Goal: Transaction & Acquisition: Purchase product/service

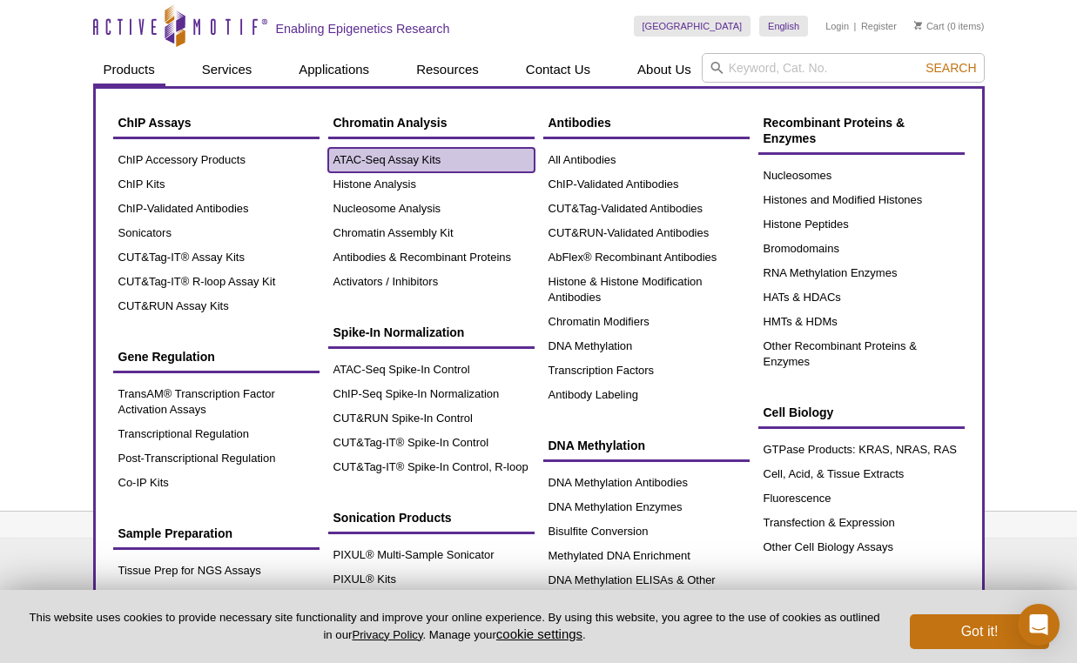
click at [431, 154] on link "ATAC-Seq Assay Kits" at bounding box center [431, 160] width 206 height 24
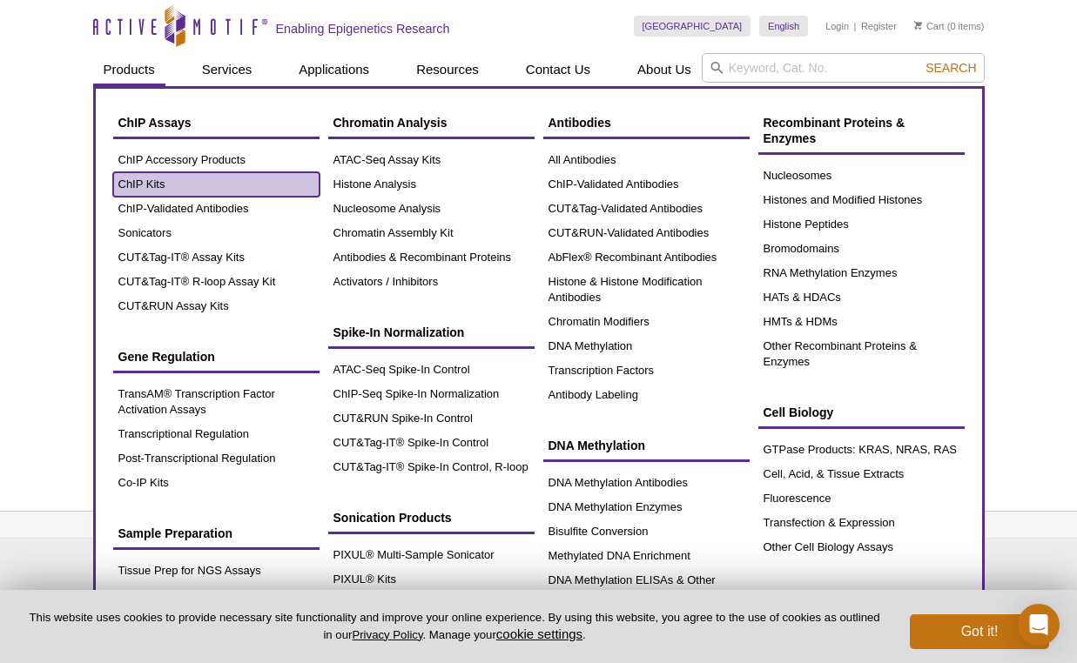
click at [145, 184] on link "ChIP Kits" at bounding box center [216, 184] width 206 height 24
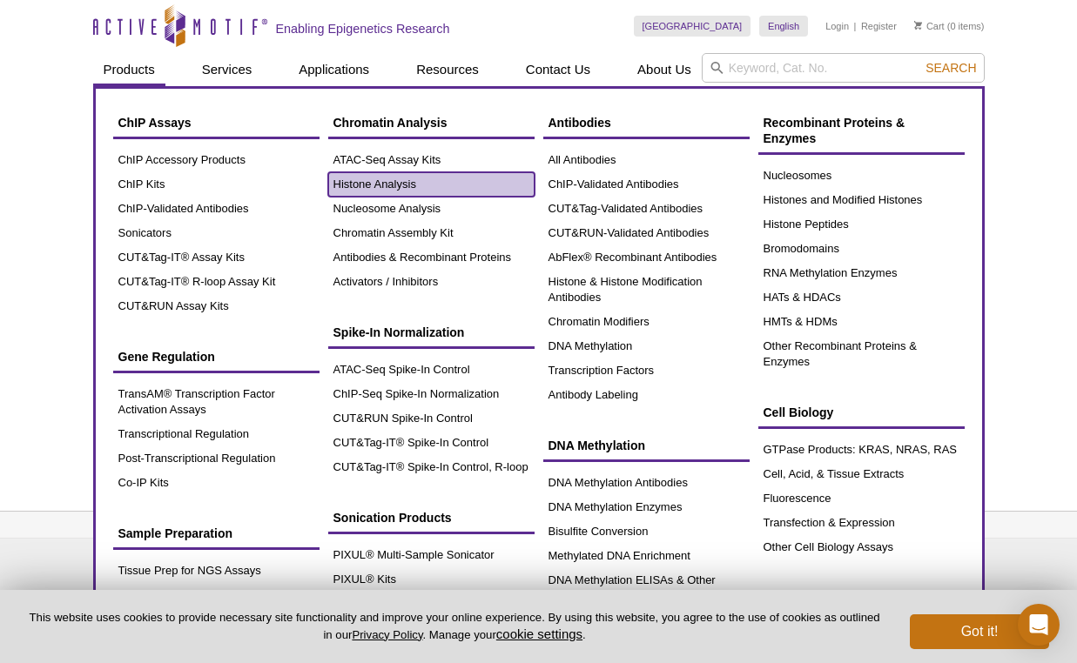
click at [343, 193] on link "Histone Analysis" at bounding box center [431, 184] width 206 height 24
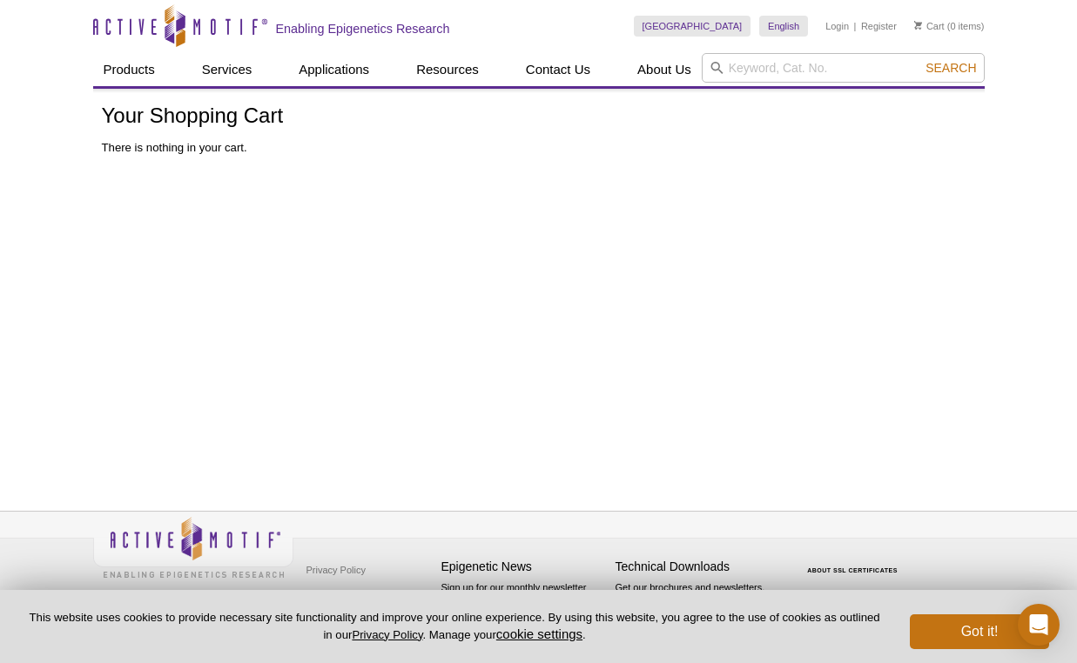
click at [1008, 178] on div "Active Motif Logo Enabling Epigenetics Research 0 Search Skip to content Active…" at bounding box center [538, 331] width 1077 height 663
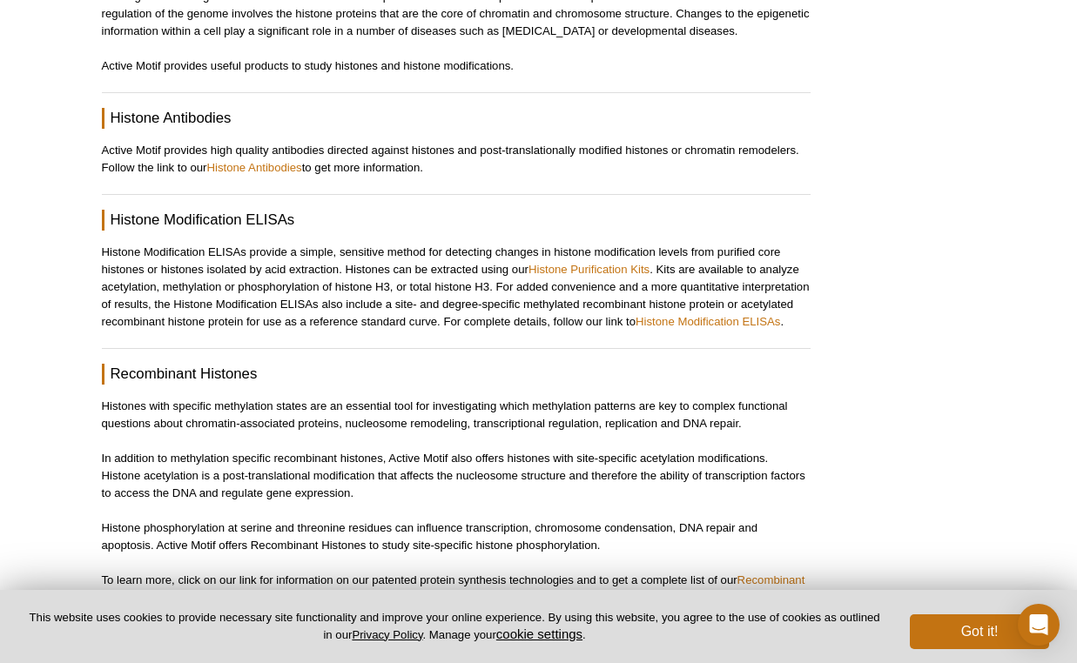
scroll to position [1687, 0]
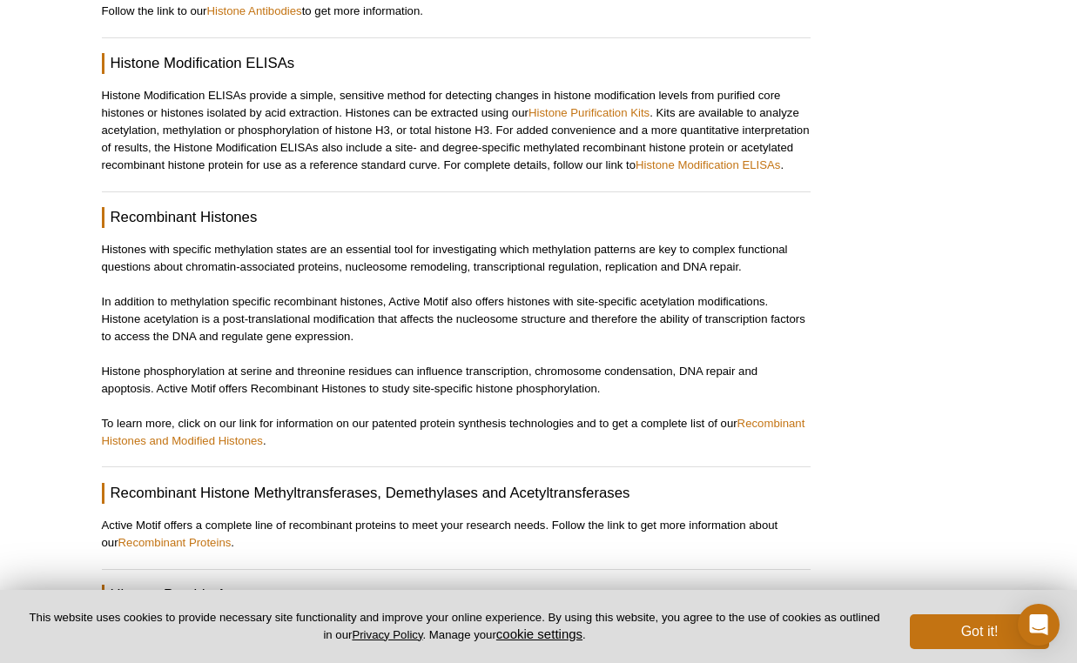
click at [225, 415] on div "Jump to your topic of interest: Histone Overview Histone Antibodies Histone Mod…" at bounding box center [456, 70] width 709 height 3093
click at [225, 417] on link "Recombinant Histones and Modified Histones" at bounding box center [453, 432] width 703 height 30
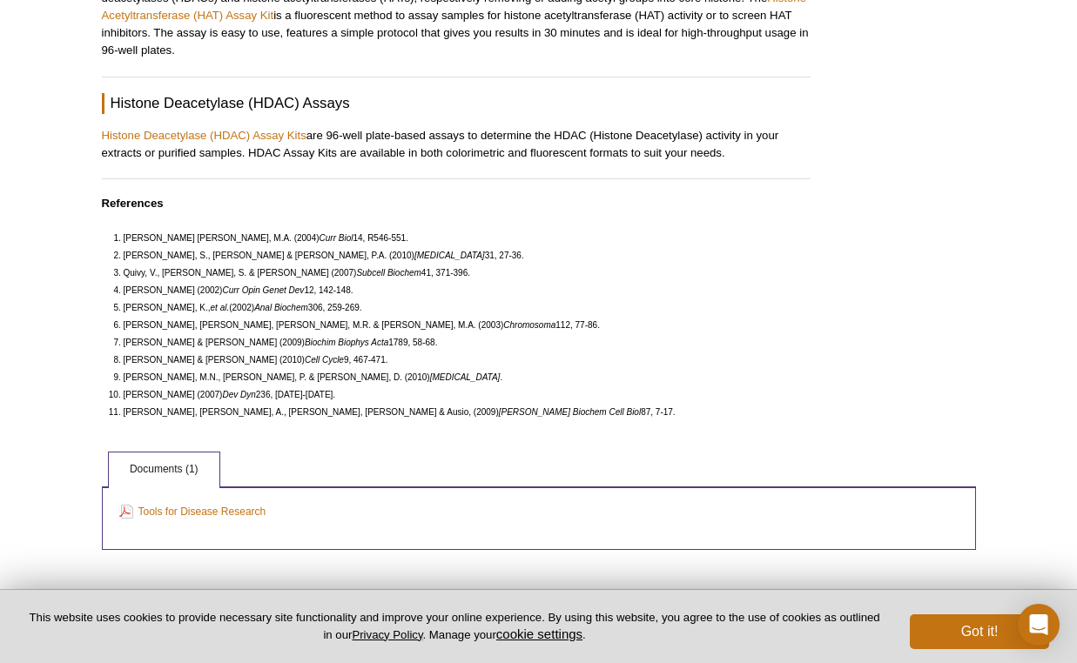
scroll to position [2927, 0]
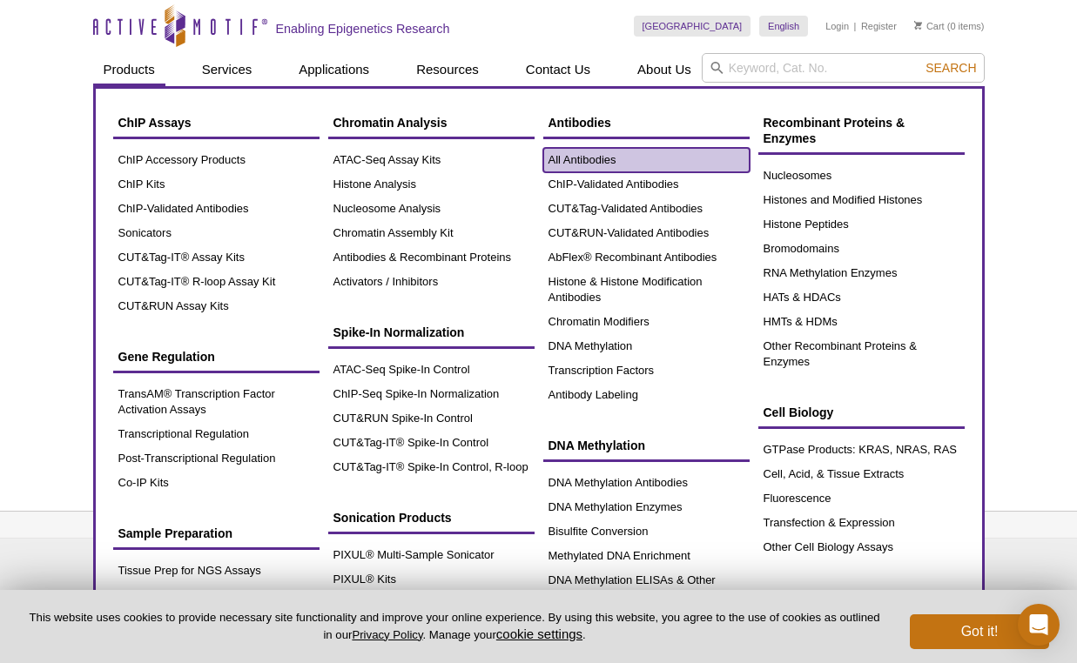
click at [576, 167] on link "All Antibodies" at bounding box center [646, 160] width 206 height 24
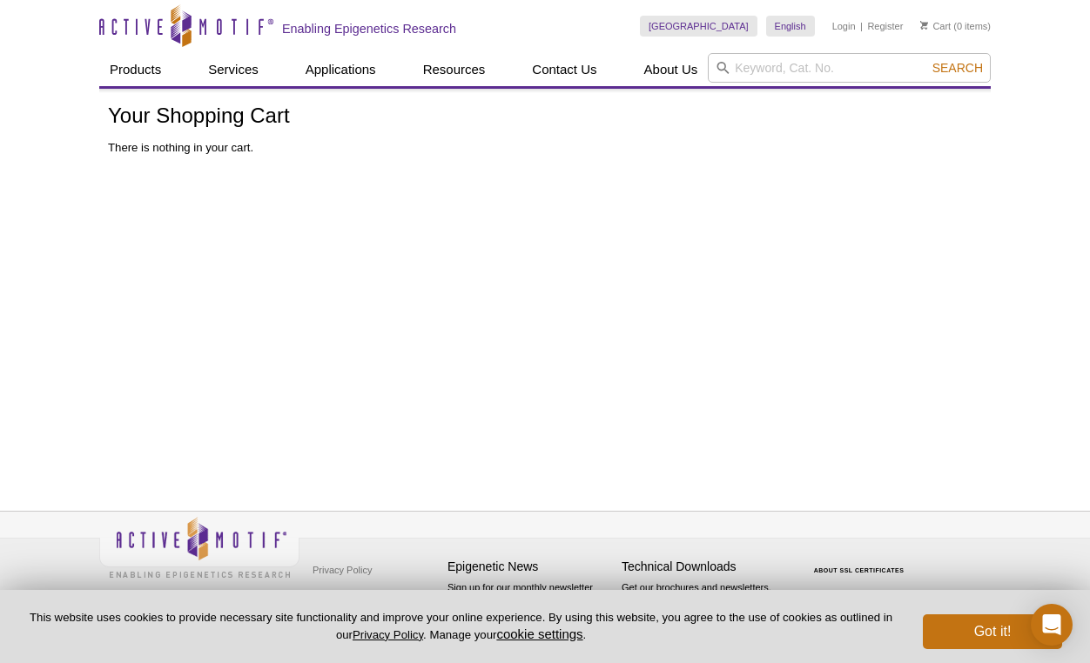
click at [1055, 179] on div "Active Motif Logo Enabling Epigenetics Research 0 Search Skip to content Active…" at bounding box center [545, 331] width 1090 height 663
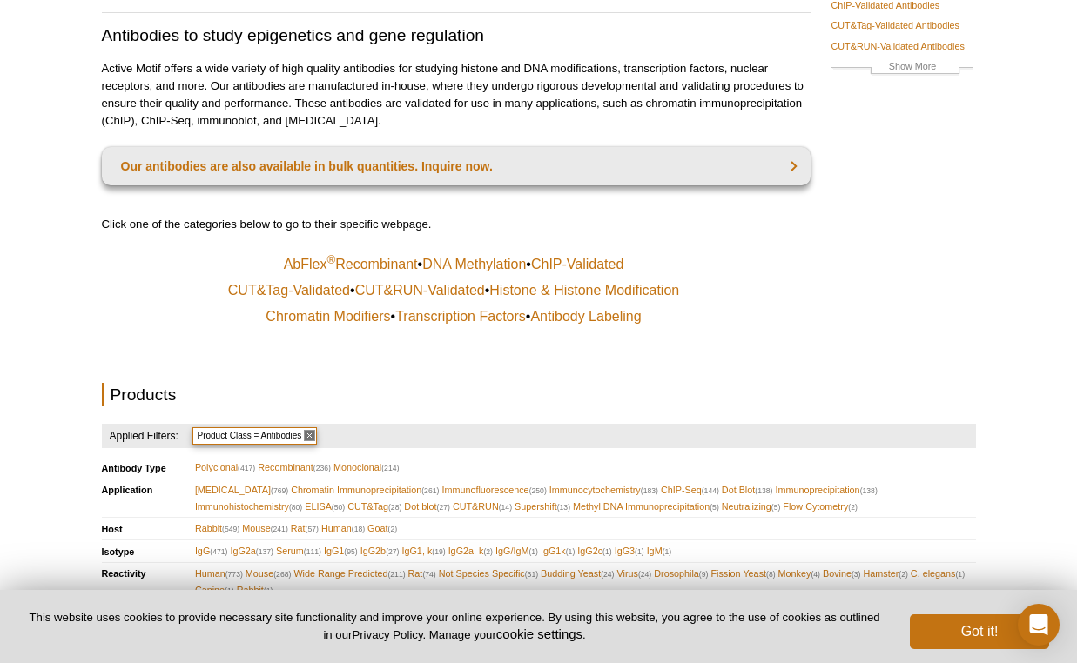
scroll to position [190, 0]
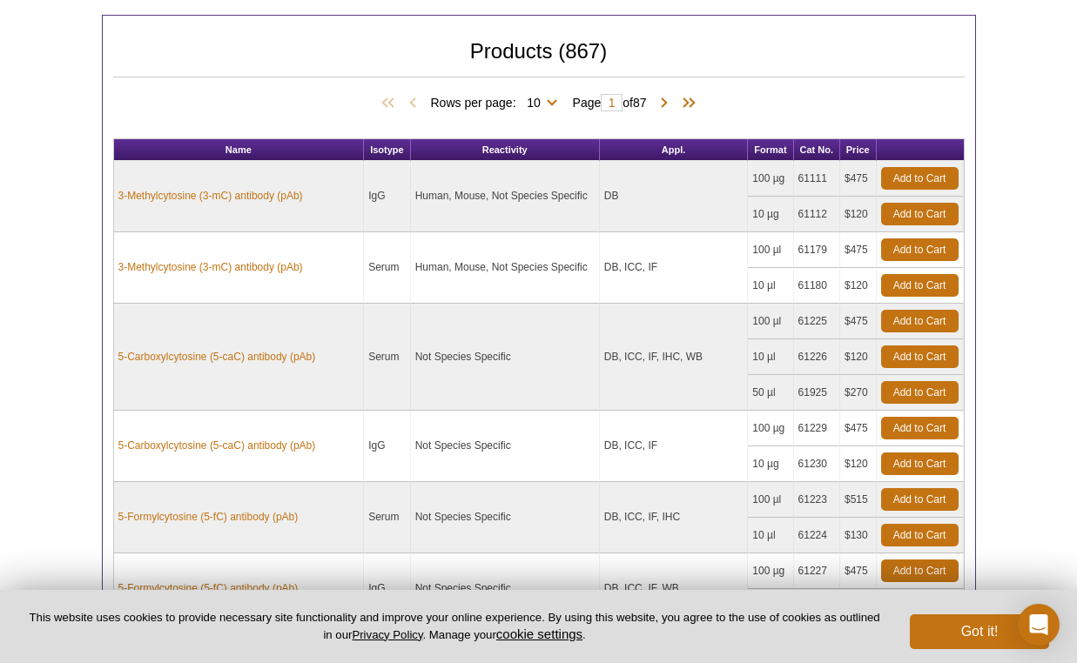
scroll to position [1055, 0]
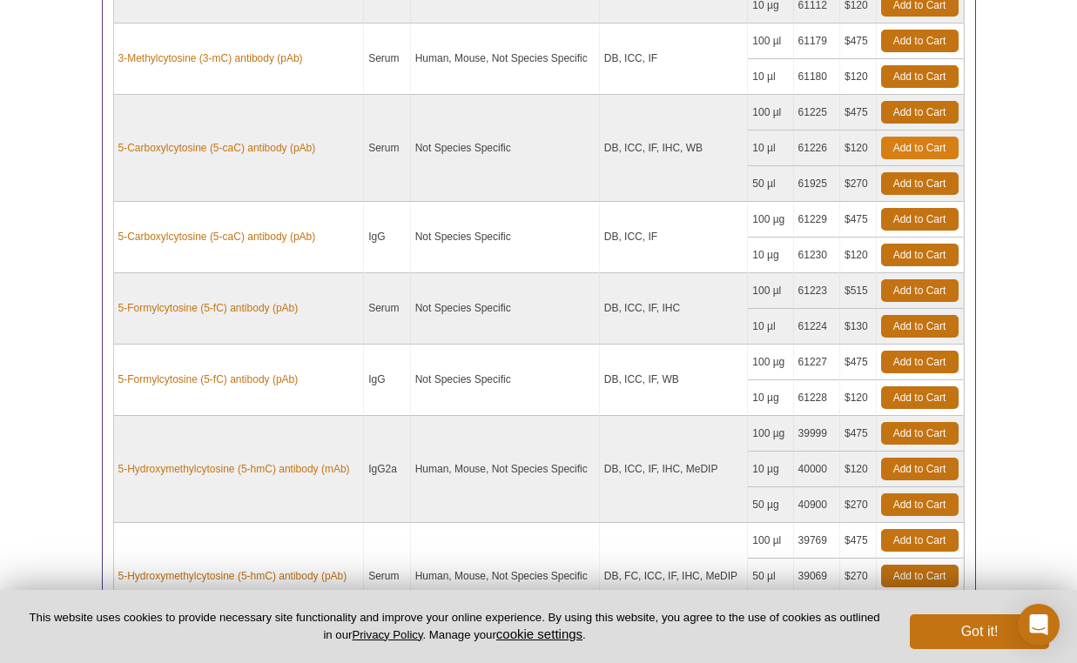
click at [0, 0] on div "Buy 2 Antibodies and Get a 3 rd FREE Use promo code SUMMER25 on your order. Lea…" at bounding box center [0, 0] width 0 height 0
click at [925, 155] on link "Add to Cart" at bounding box center [919, 148] width 77 height 23
